Goal: Find specific page/section: Find specific page/section

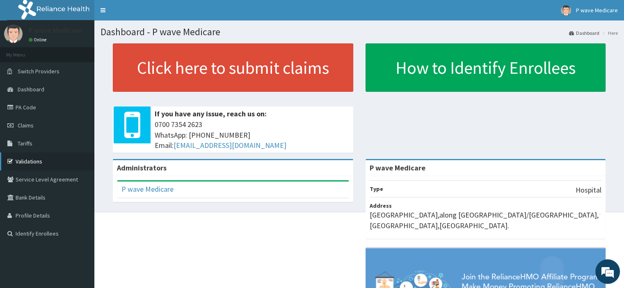
click at [30, 161] on link "Validations" at bounding box center [47, 162] width 94 height 18
click at [37, 162] on link "Validations" at bounding box center [47, 162] width 94 height 18
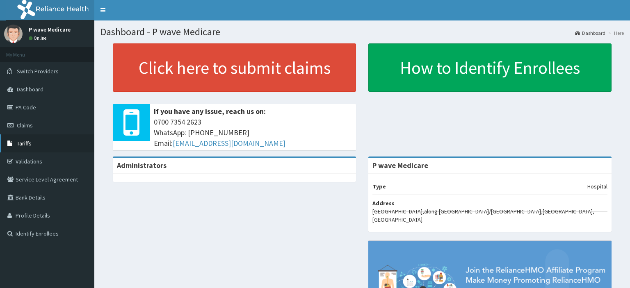
click at [40, 141] on link "Tariffs" at bounding box center [47, 144] width 94 height 18
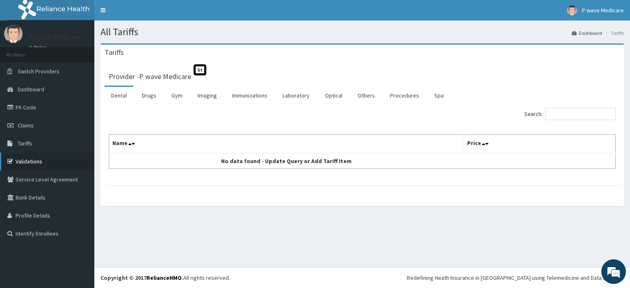
click at [30, 162] on link "Validations" at bounding box center [47, 162] width 94 height 18
